Goal: Check status

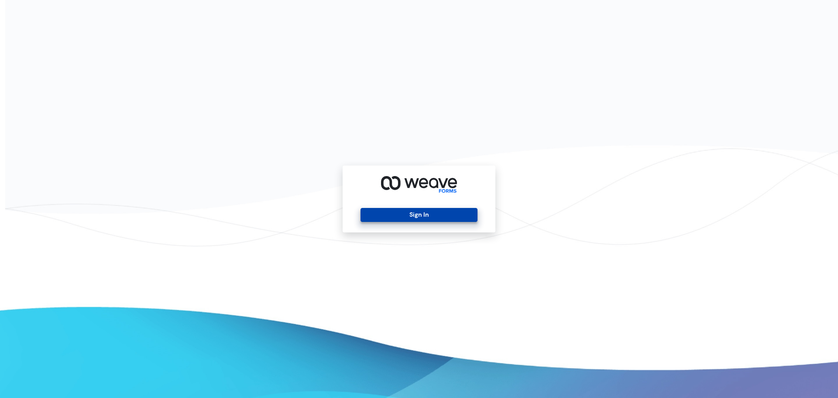
click at [408, 213] on button "Sign In" at bounding box center [419, 215] width 117 height 14
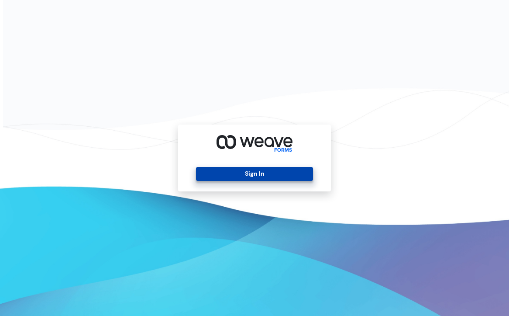
click at [282, 173] on button "Sign In" at bounding box center [254, 174] width 117 height 14
